Goal: Check status: Check status

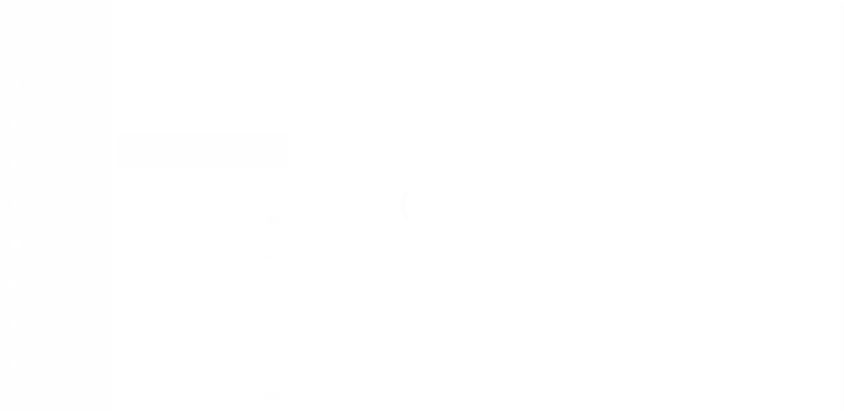
scroll to position [16, 0]
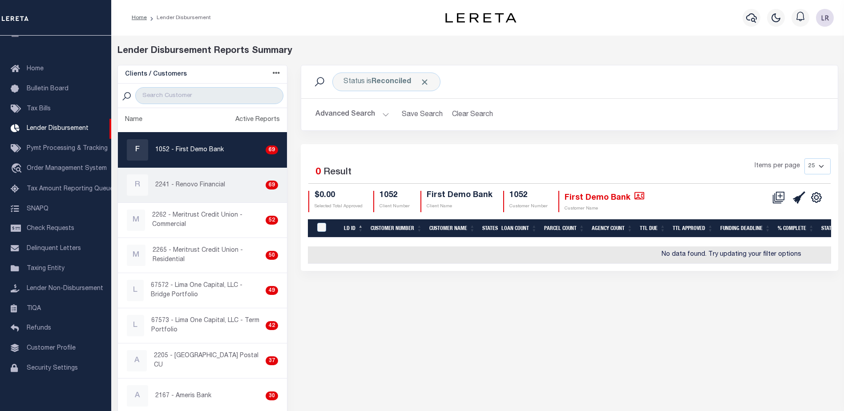
click at [213, 182] on p "2241 - Renovo Financial" at bounding box center [190, 185] width 70 height 9
checkbox input "true"
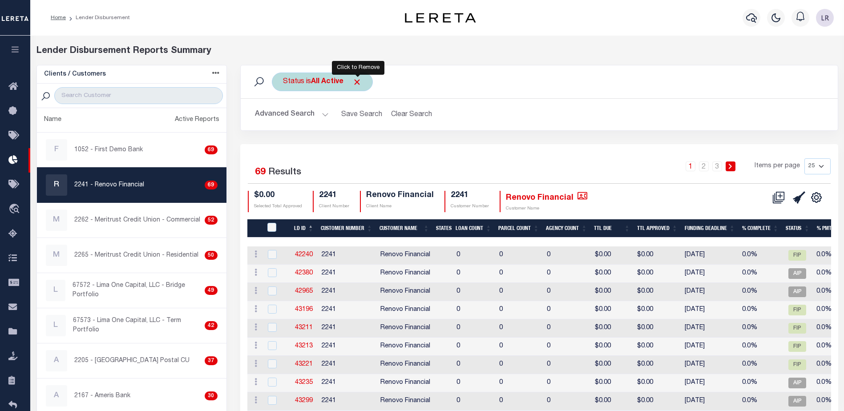
click at [356, 83] on span "Click to Remove" at bounding box center [356, 81] width 9 height 9
click at [317, 83] on div "Status Search" at bounding box center [539, 82] width 583 height 19
click at [307, 82] on div "Status" at bounding box center [294, 82] width 44 height 19
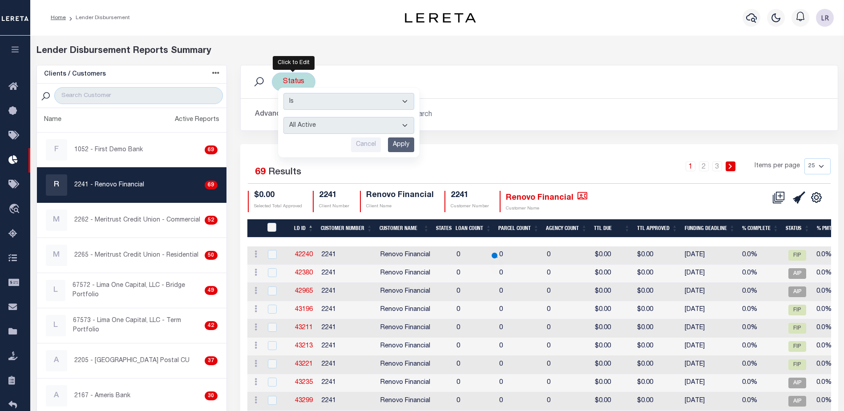
click at [328, 125] on select "All Active Approval In Progress Batching In Progress Complete Do Not Pay Escrow…" at bounding box center [348, 125] width 131 height 17
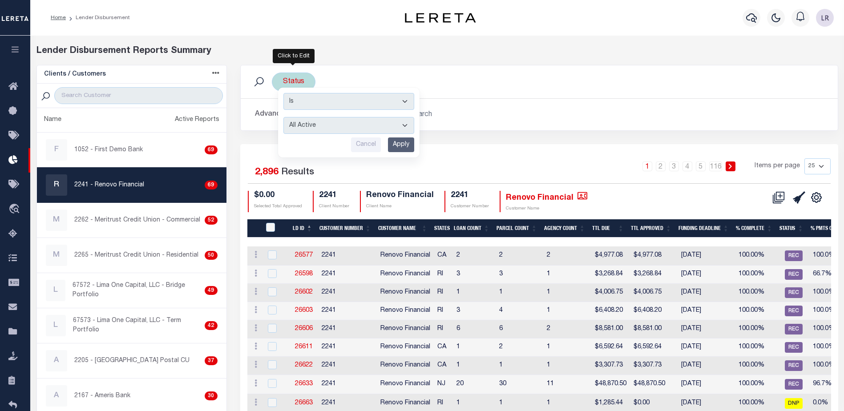
select select "REC"
click at [283, 117] on select "All Active Approval In Progress Batching In Progress Complete Do Not Pay Escrow…" at bounding box center [348, 125] width 131 height 17
click at [411, 141] on input "Apply" at bounding box center [401, 145] width 26 height 15
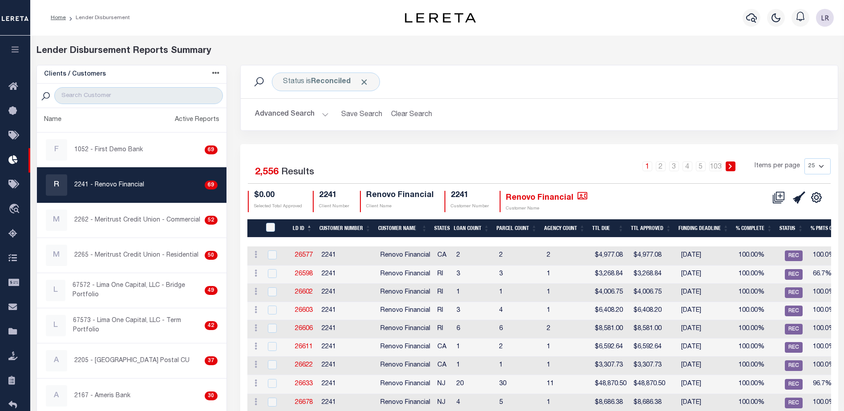
click at [309, 226] on th "LD ID" at bounding box center [302, 228] width 27 height 18
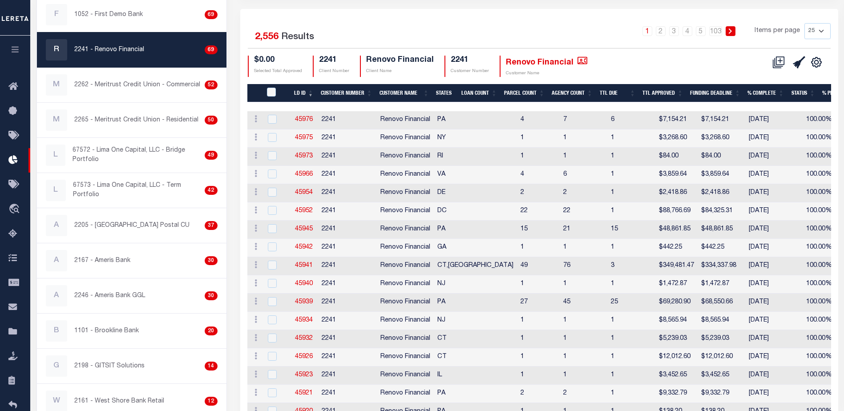
scroll to position [20, 0]
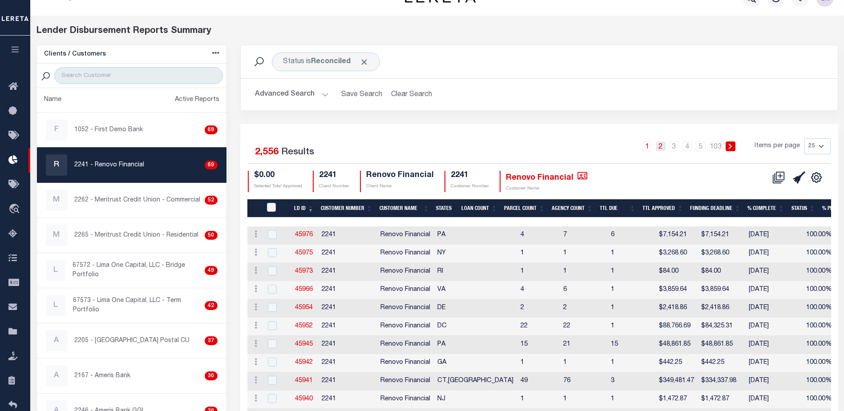
click at [663, 144] on link "2" at bounding box center [661, 147] width 10 height 10
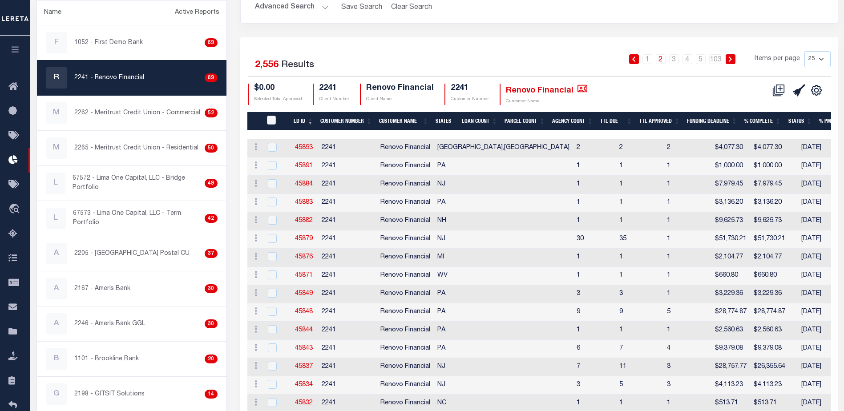
scroll to position [89, 0]
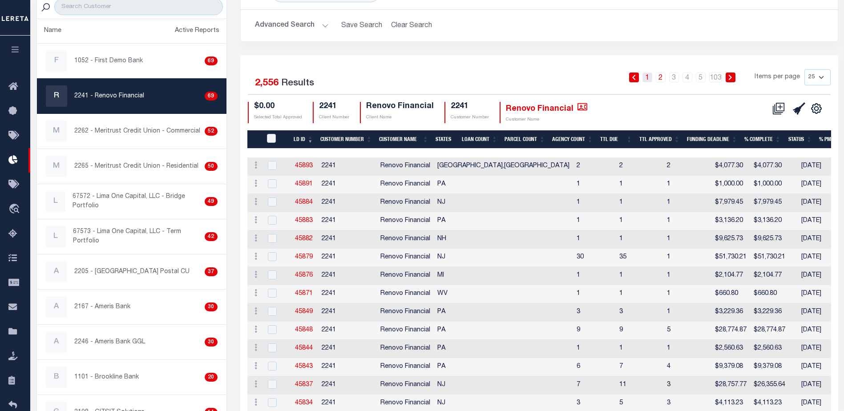
click at [648, 77] on link "1" at bounding box center [648, 78] width 10 height 10
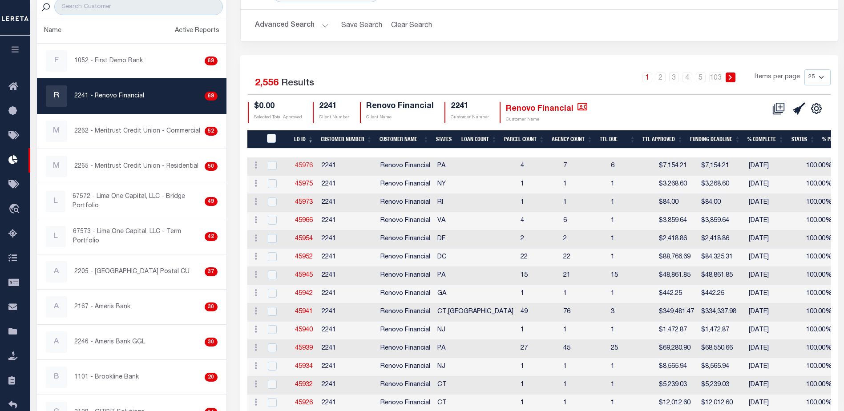
click at [311, 163] on link "45976" at bounding box center [304, 166] width 18 height 6
checkbox input "true"
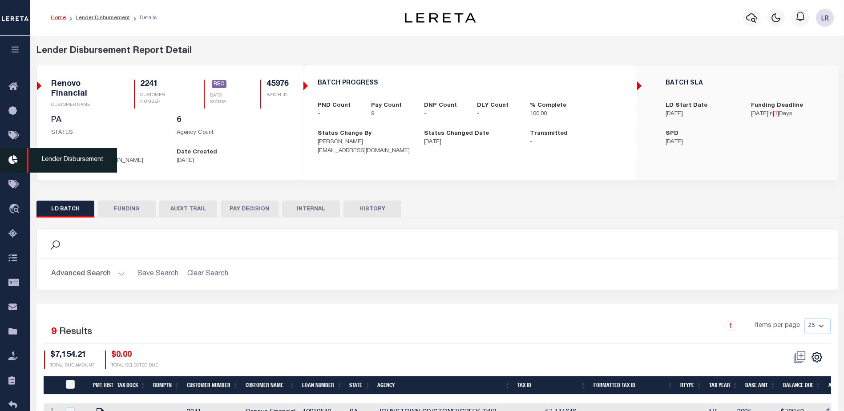
click at [17, 164] on icon at bounding box center [15, 160] width 14 height 11
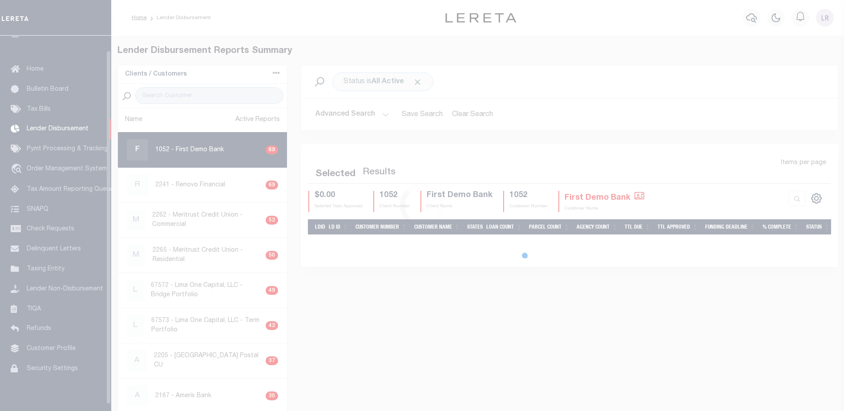
scroll to position [16, 0]
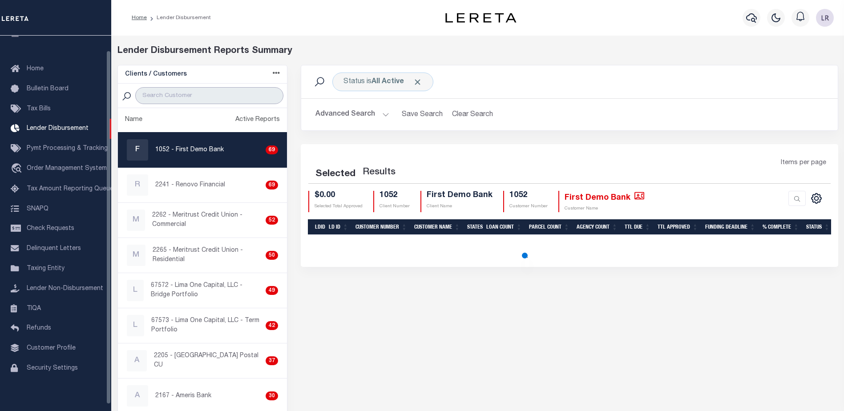
click at [213, 97] on input "search" at bounding box center [209, 95] width 148 height 17
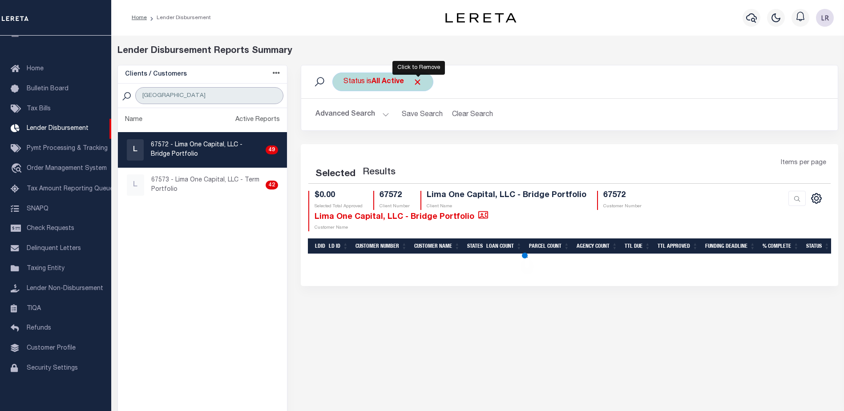
type input "LIMA"
click at [421, 84] on span "Click to Remove" at bounding box center [417, 81] width 9 height 9
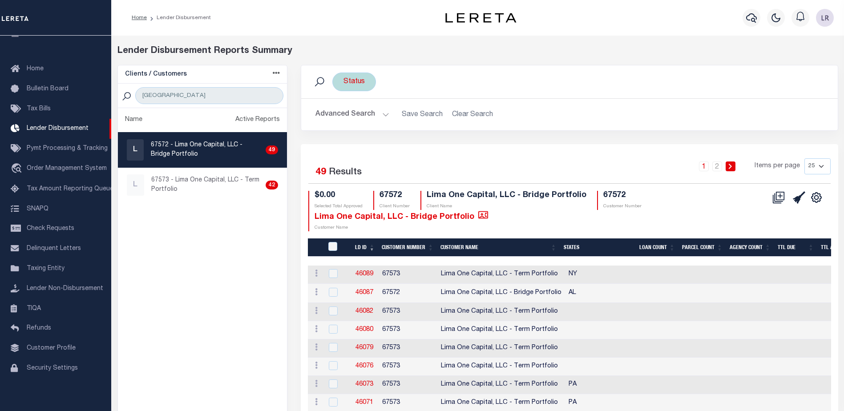
click at [369, 83] on div "Status" at bounding box center [354, 82] width 44 height 19
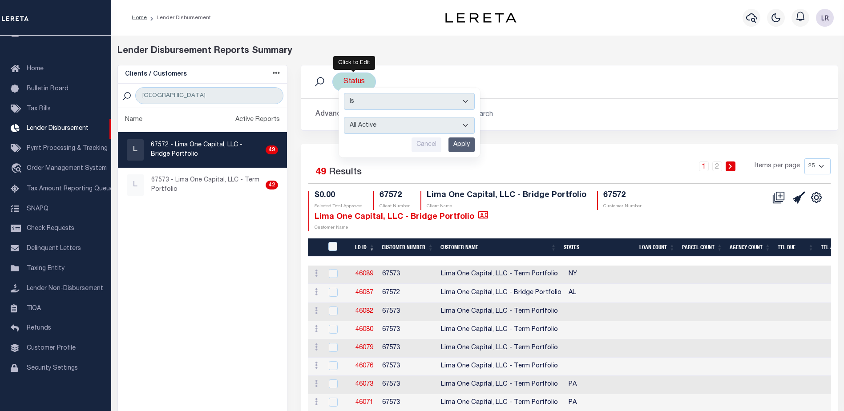
click at [433, 131] on select "All Active Approval In Progress Batching In Progress Complete Do Not Pay Escrow…" at bounding box center [409, 125] width 131 height 17
select select "REC"
click at [344, 117] on select "All Active Approval In Progress Batching In Progress Complete Do Not Pay Escrow…" at bounding box center [409, 125] width 131 height 17
click at [468, 145] on input "Apply" at bounding box center [462, 145] width 26 height 15
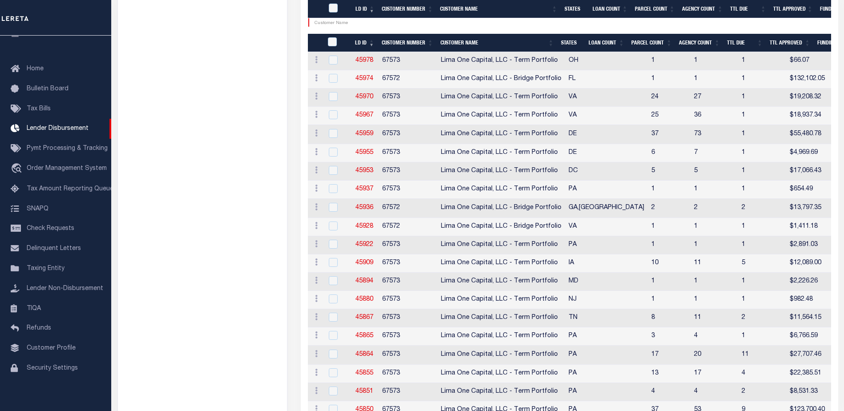
scroll to position [133, 0]
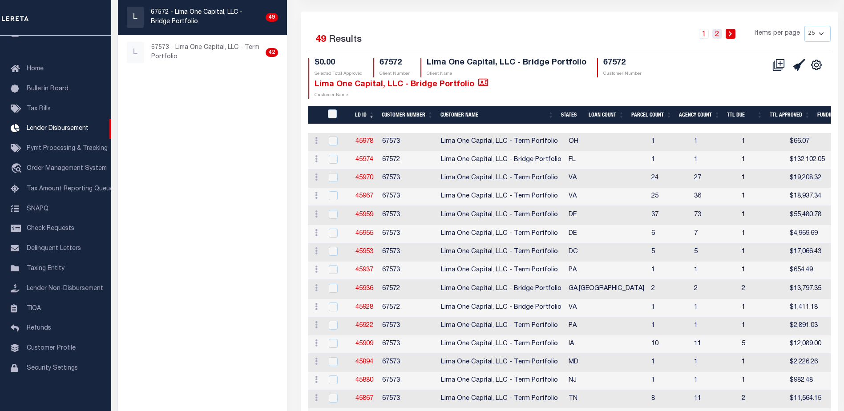
click at [717, 37] on link "2" at bounding box center [717, 34] width 10 height 10
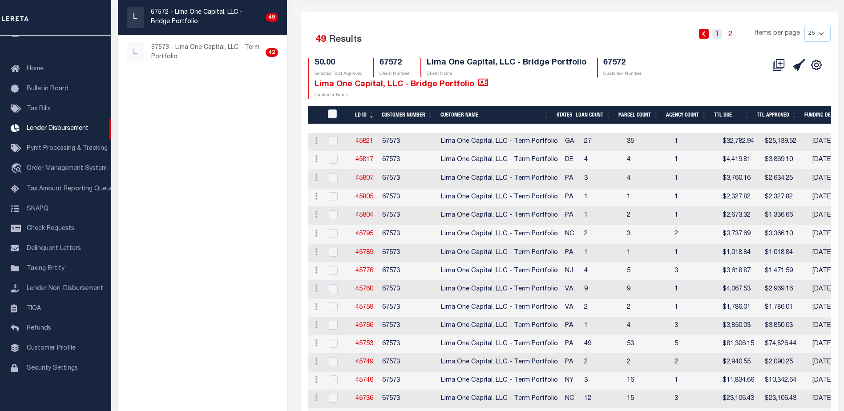
click at [716, 36] on link "1" at bounding box center [717, 34] width 10 height 10
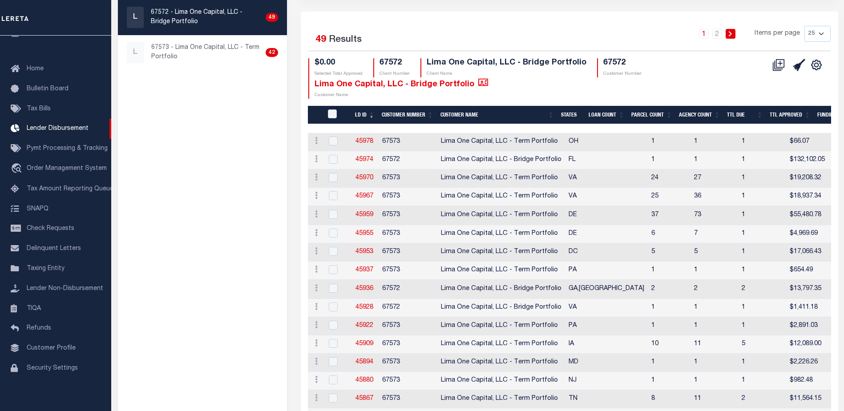
scroll to position [355, 0]
